Goal: Task Accomplishment & Management: Use online tool/utility

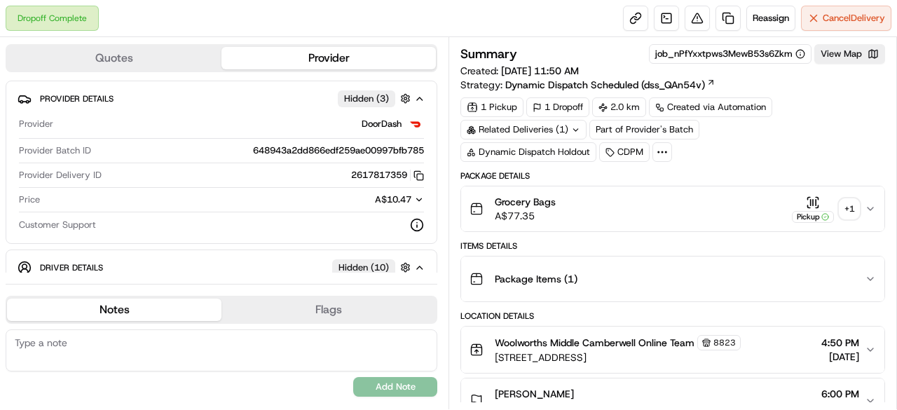
click at [855, 211] on div "+ 1" at bounding box center [850, 209] width 20 height 20
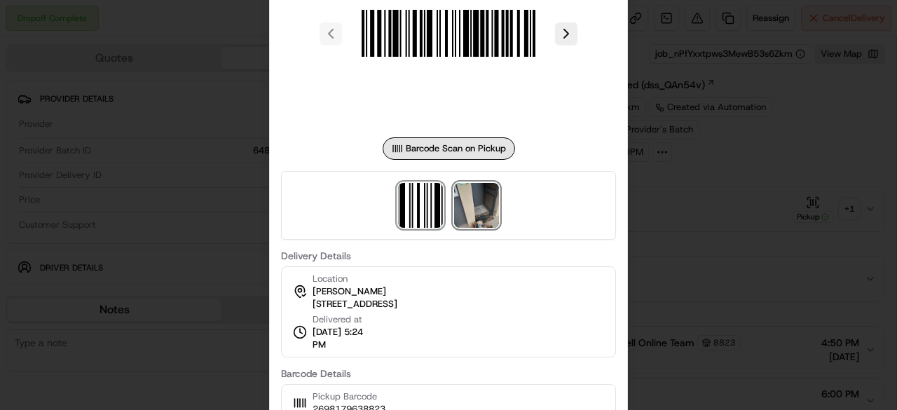
click at [474, 203] on img at bounding box center [476, 205] width 45 height 45
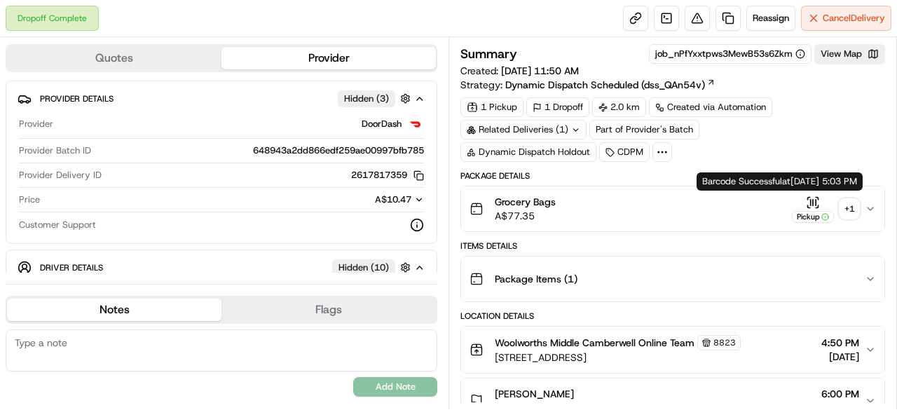
click at [847, 214] on div "+ 1" at bounding box center [850, 209] width 20 height 20
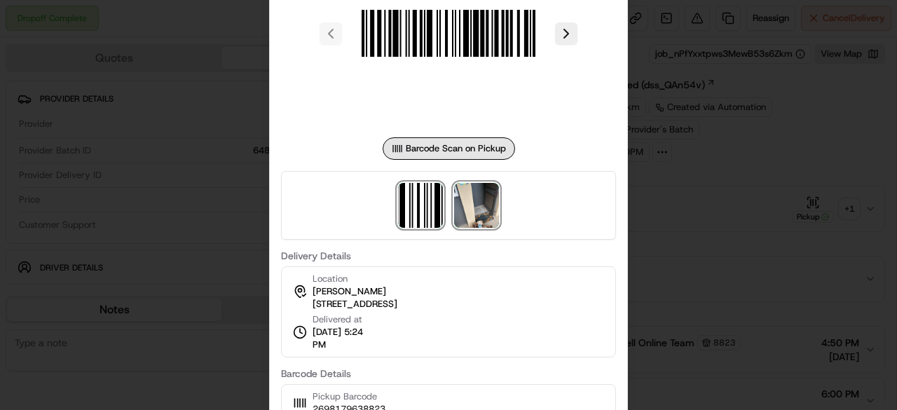
click at [489, 207] on img at bounding box center [476, 205] width 45 height 45
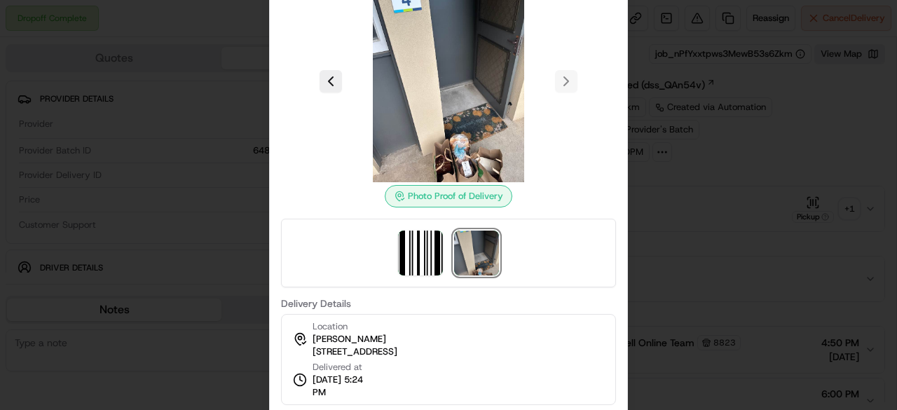
click at [478, 253] on img at bounding box center [476, 253] width 45 height 45
click at [440, 115] on img at bounding box center [449, 81] width 202 height 202
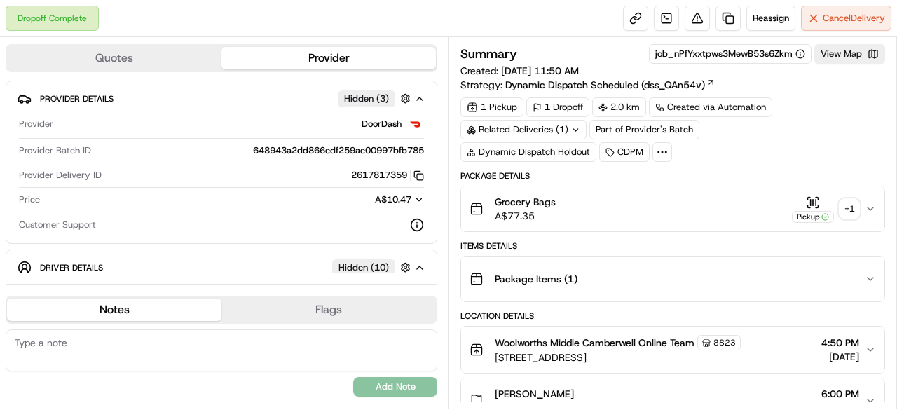
click at [854, 210] on div "+ 1" at bounding box center [850, 209] width 20 height 20
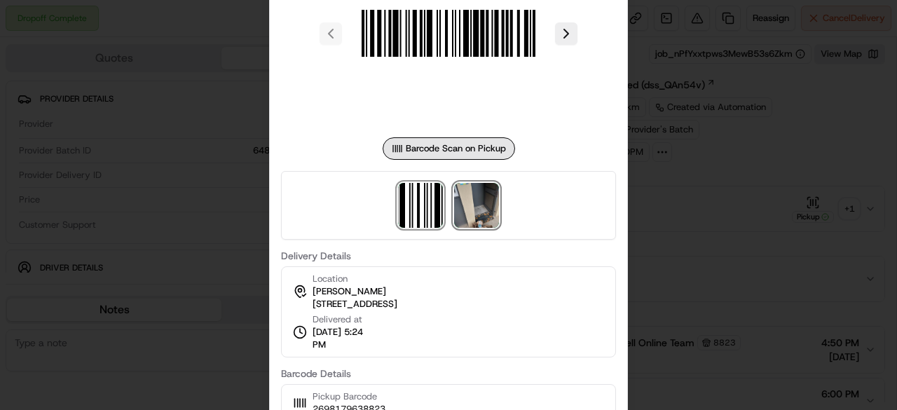
click at [470, 198] on img at bounding box center [476, 205] width 45 height 45
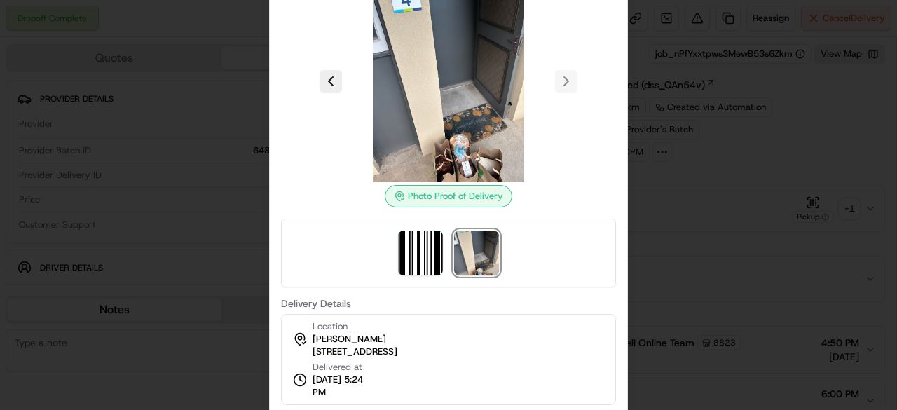
click at [568, 83] on div at bounding box center [448, 81] width 335 height 202
